Goal: Transaction & Acquisition: Purchase product/service

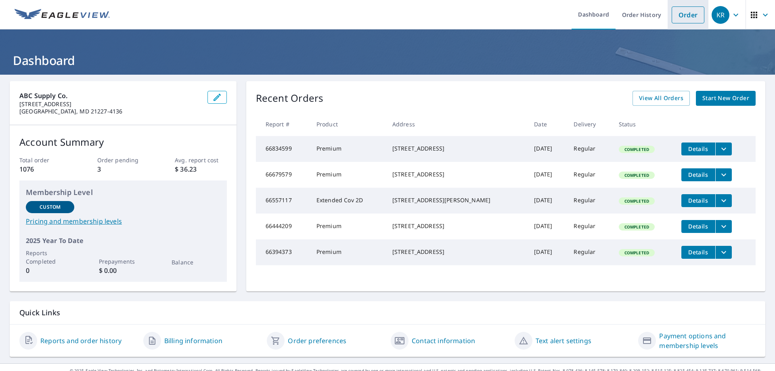
click at [674, 17] on link "Order" at bounding box center [688, 14] width 33 height 17
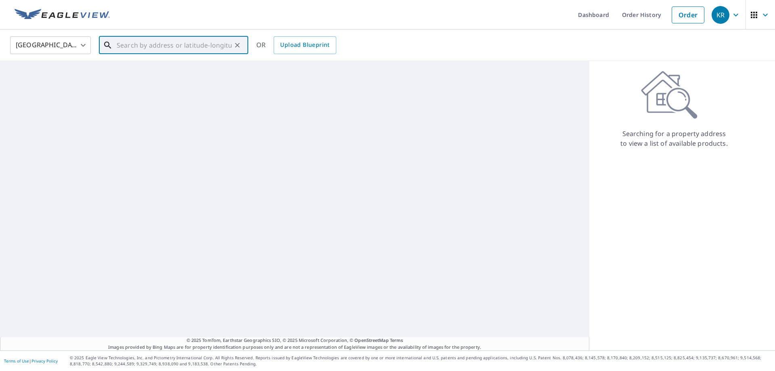
click at [129, 48] on input "text" at bounding box center [174, 45] width 115 height 23
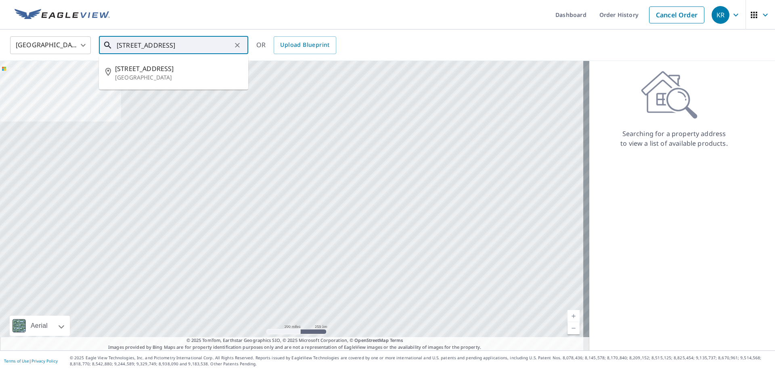
click at [180, 77] on p "[GEOGRAPHIC_DATA]" at bounding box center [178, 77] width 127 height 8
type input "[STREET_ADDRESS]"
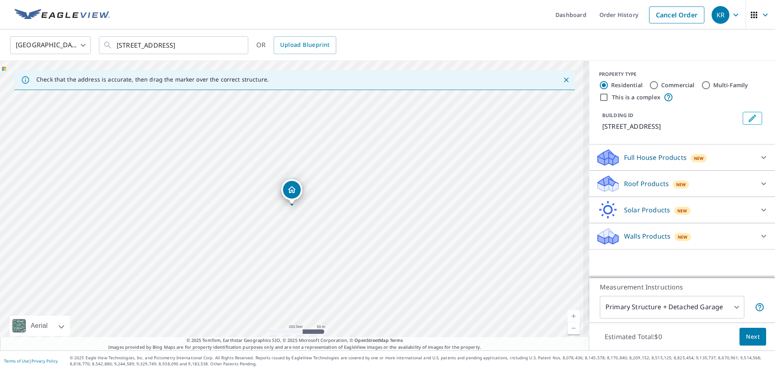
click at [662, 157] on p "Full House Products" at bounding box center [655, 158] width 63 height 10
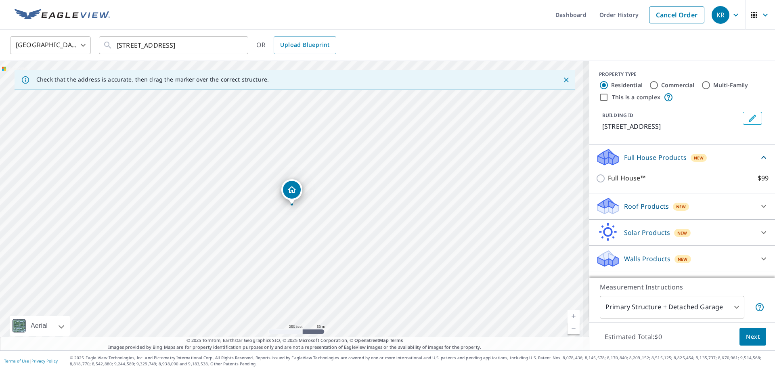
click at [762, 258] on icon at bounding box center [764, 259] width 10 height 10
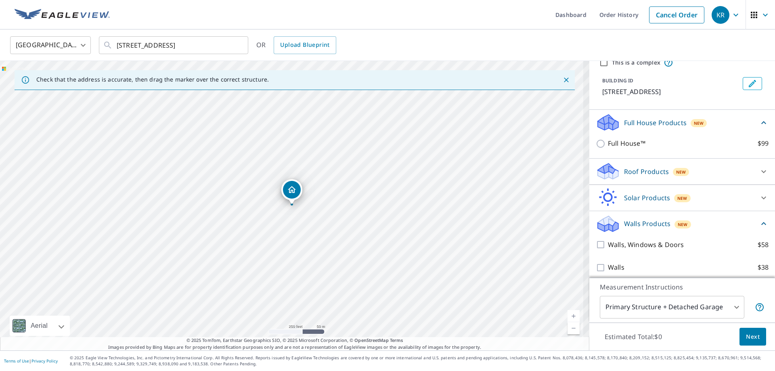
scroll to position [40, 0]
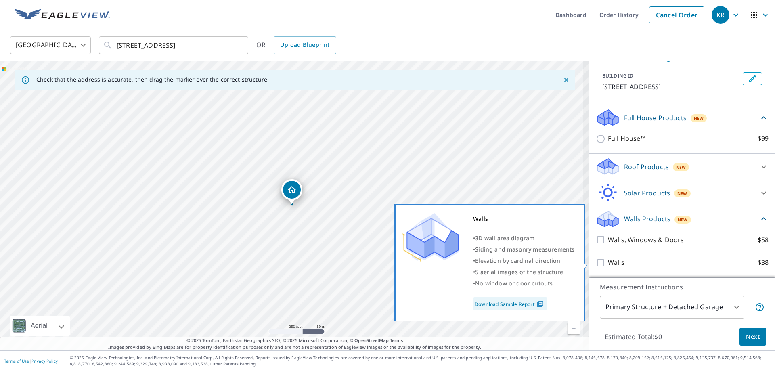
click at [598, 261] on input "Walls $38" at bounding box center [602, 263] width 12 height 10
checkbox input "true"
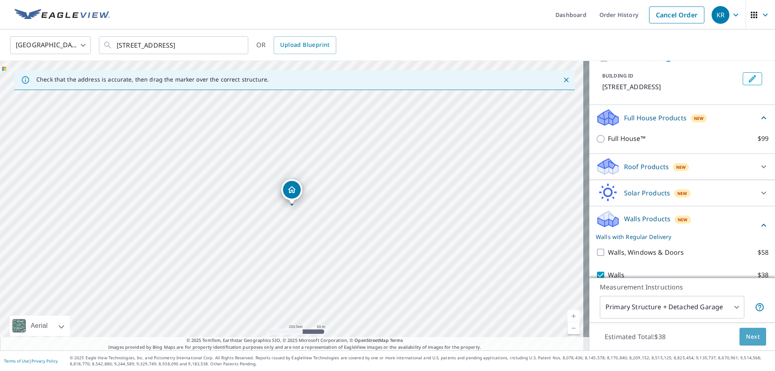
click at [756, 338] on button "Next" at bounding box center [753, 337] width 27 height 18
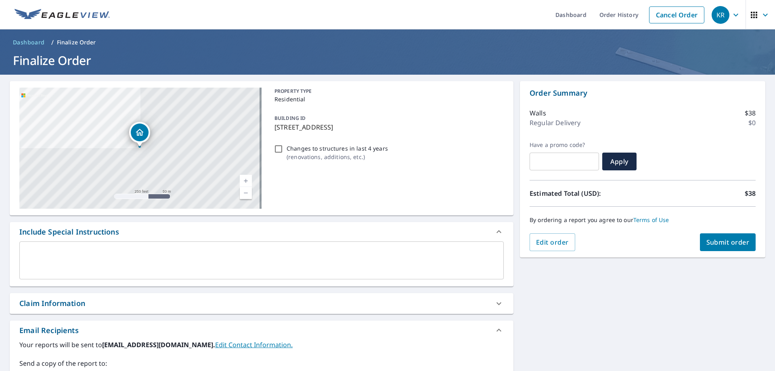
click at [721, 248] on button "Submit order" at bounding box center [728, 242] width 56 height 18
